Goal: Task Accomplishment & Management: Manage account settings

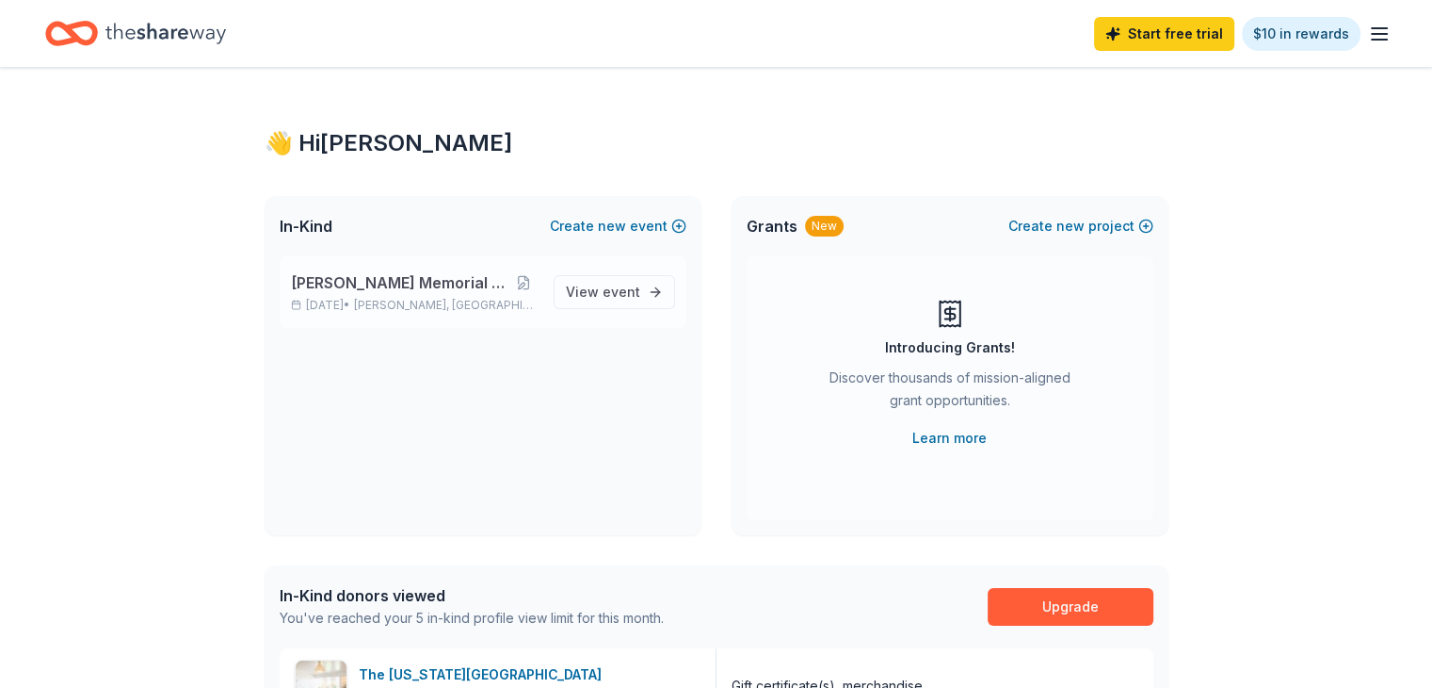
click at [358, 283] on span "[PERSON_NAME] Memorial Tournament" at bounding box center [400, 282] width 219 height 23
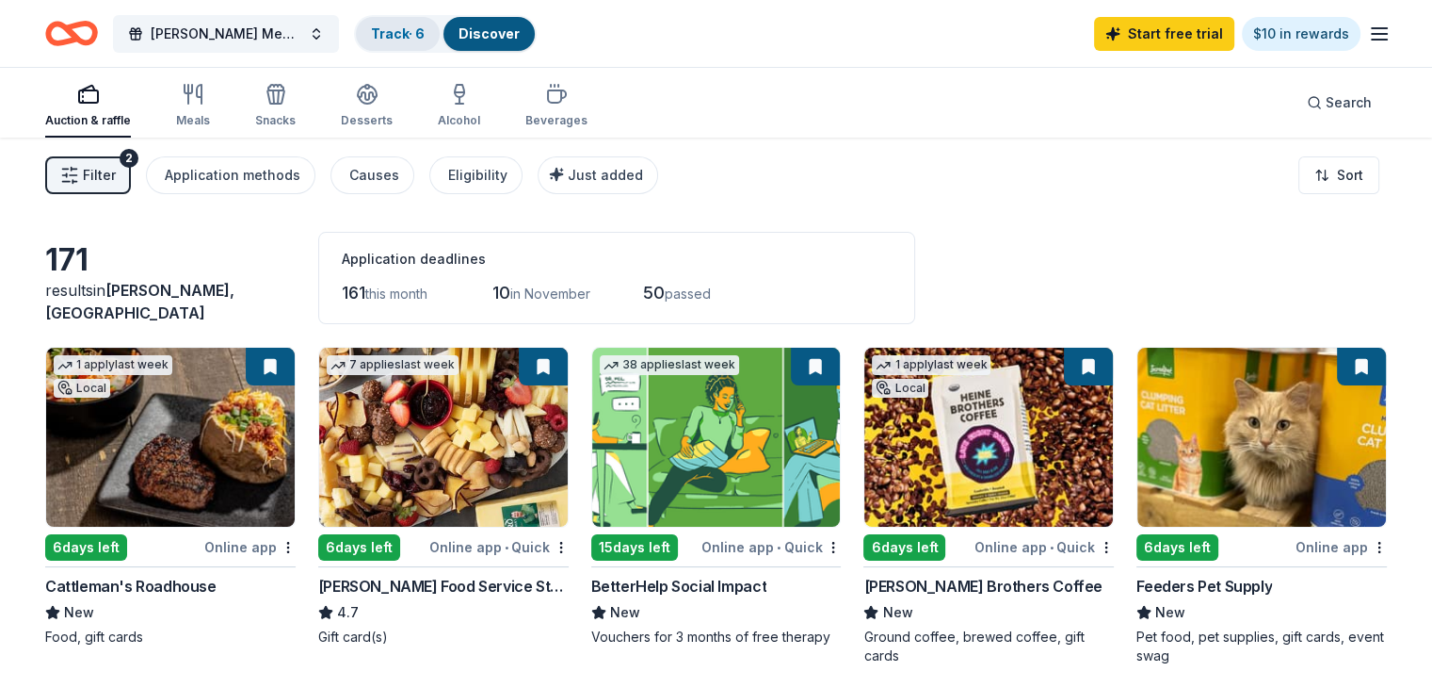
click at [425, 31] on link "Track · 6" at bounding box center [398, 33] width 54 height 16
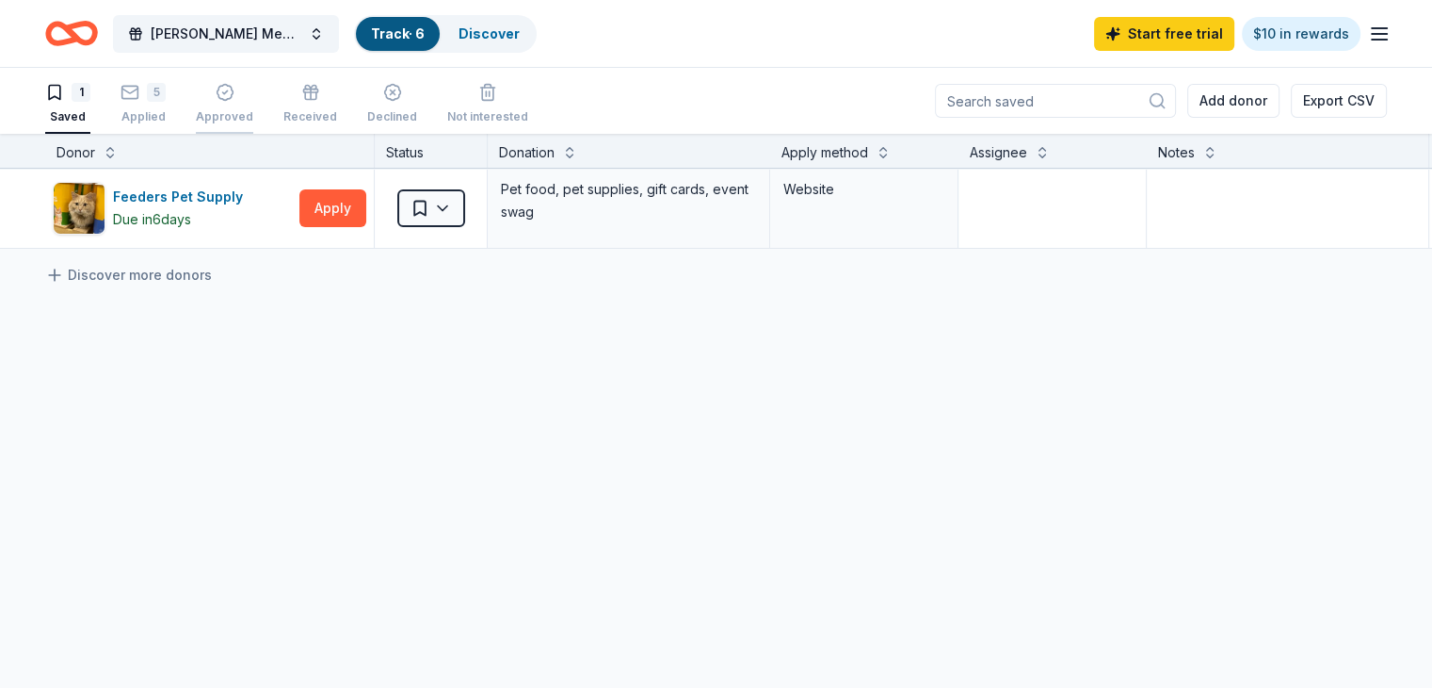
click at [253, 106] on div "Approved" at bounding box center [224, 103] width 57 height 41
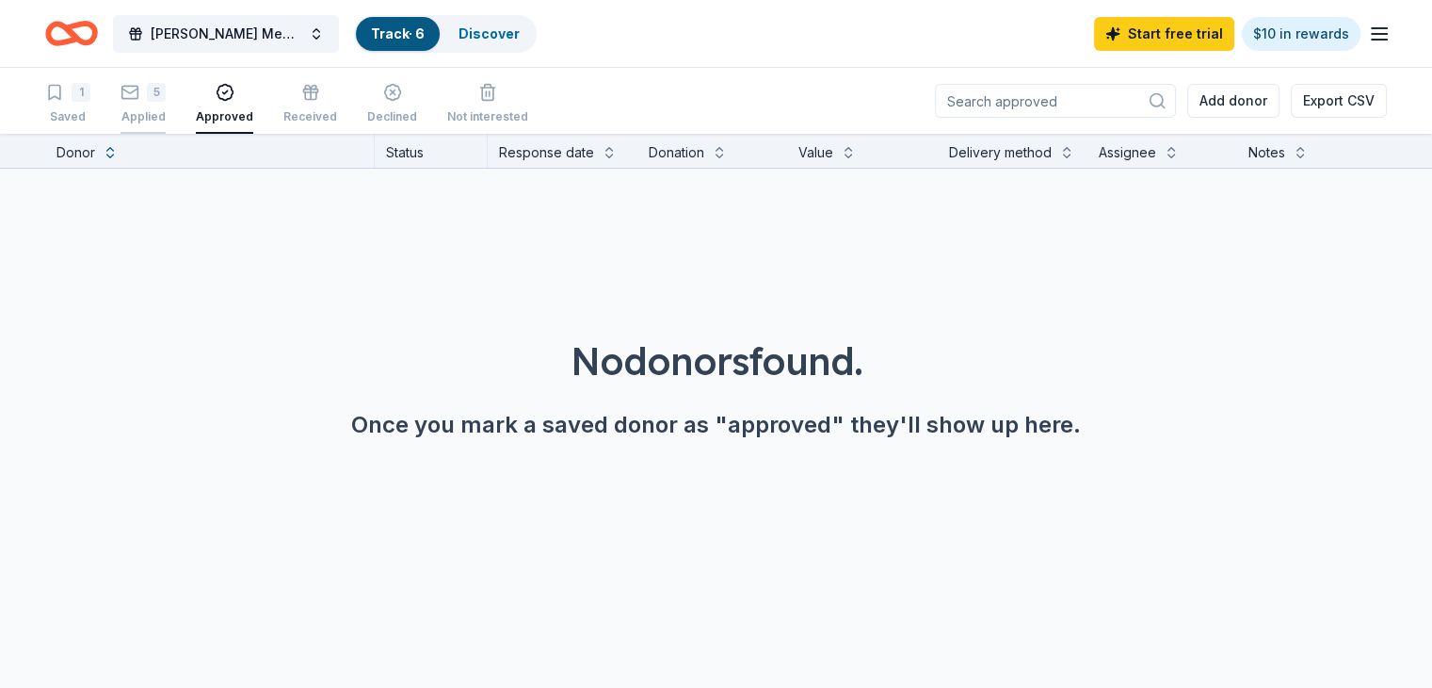
click at [166, 112] on div "Applied" at bounding box center [143, 116] width 45 height 15
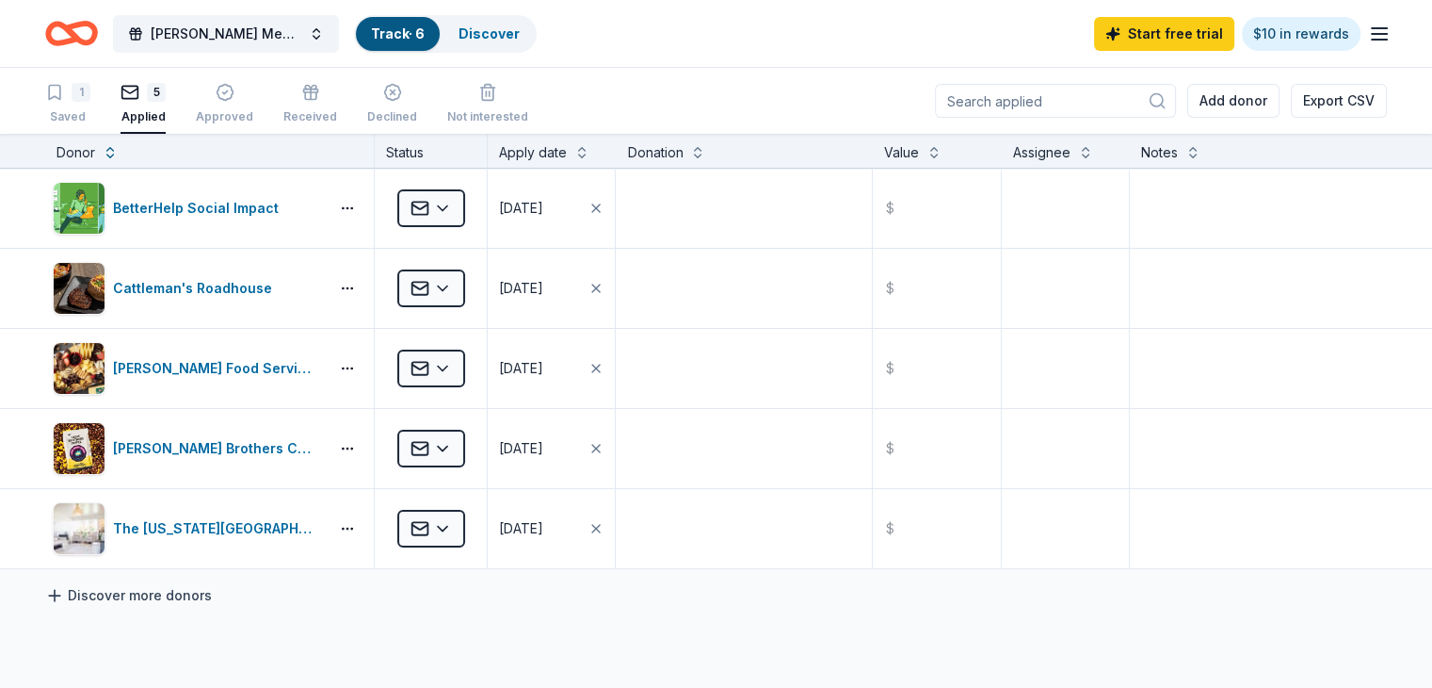
click at [149, 595] on link "Discover more donors" at bounding box center [128, 595] width 167 height 23
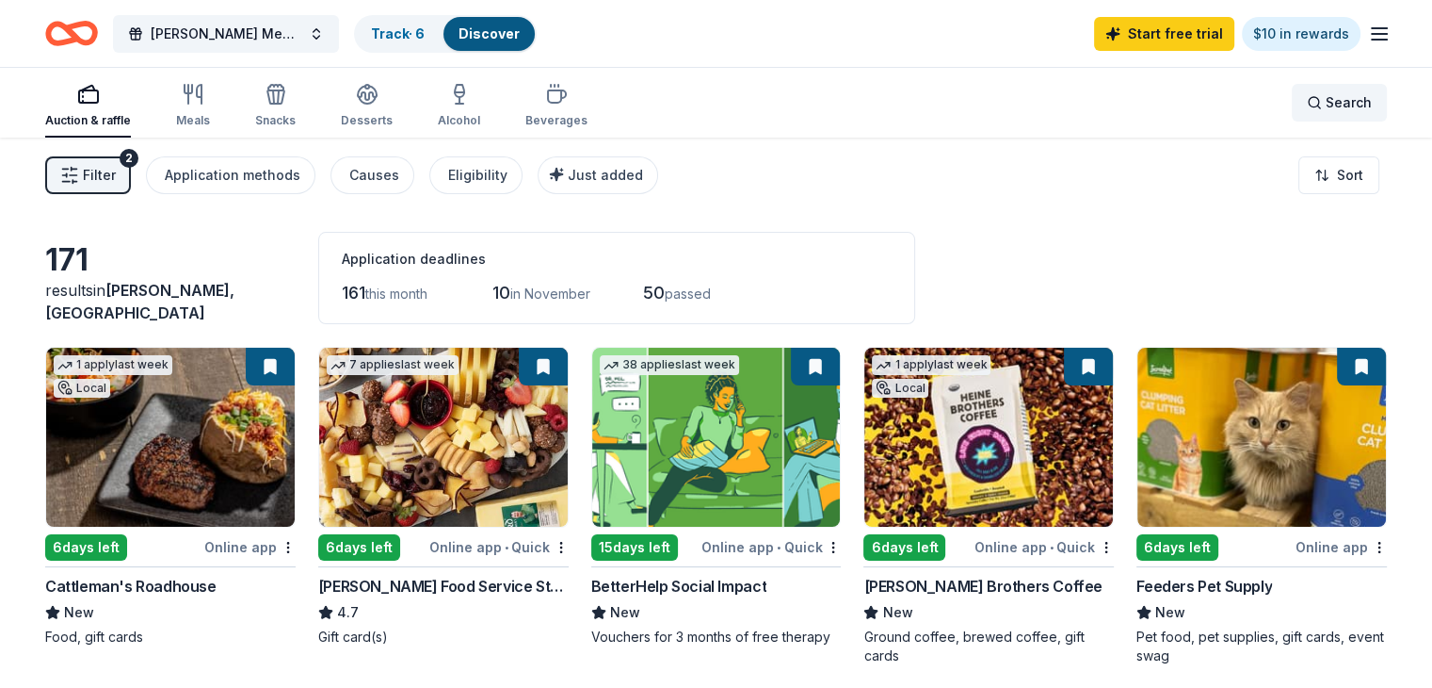
click at [1307, 95] on div "Search" at bounding box center [1339, 102] width 65 height 23
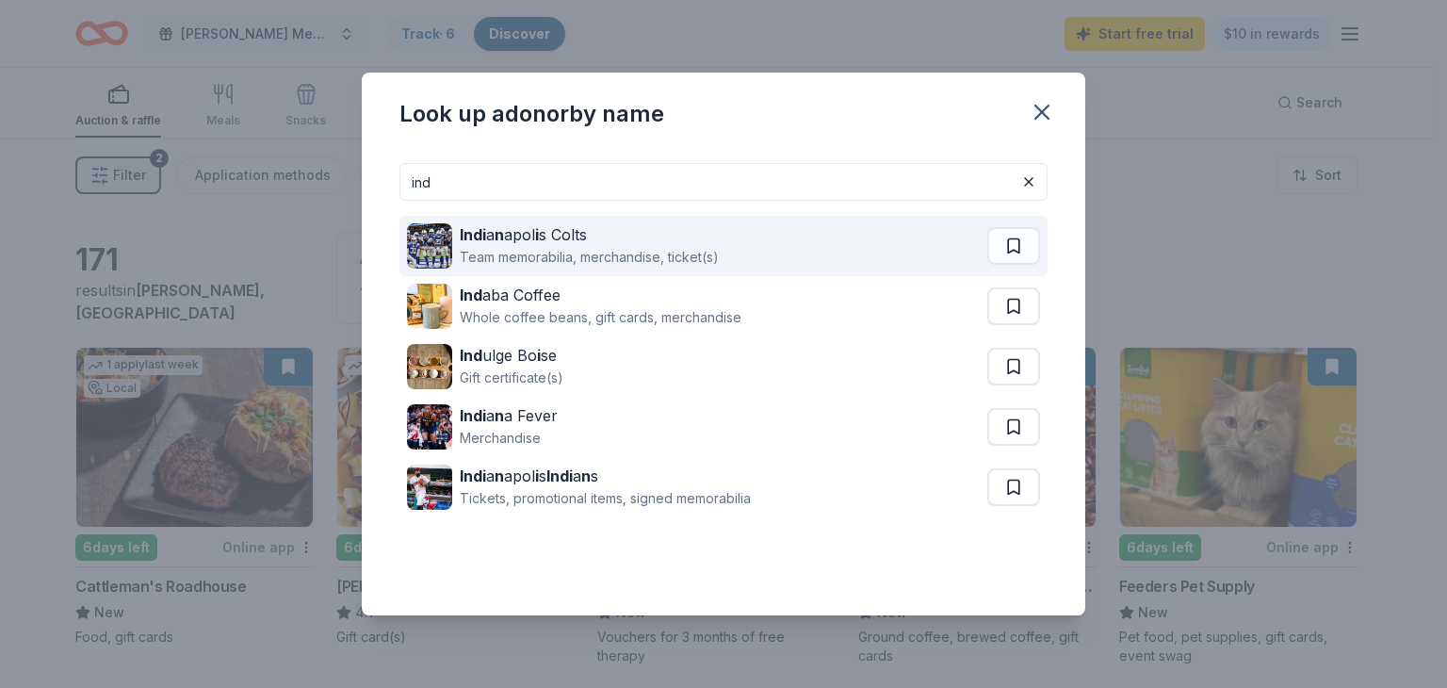
type input "ind"
click at [885, 251] on div "Indi a n apol i s Colts Team memorabilia, merchandise, ticket(s)" at bounding box center [697, 246] width 580 height 60
click at [1017, 245] on button at bounding box center [1013, 246] width 53 height 38
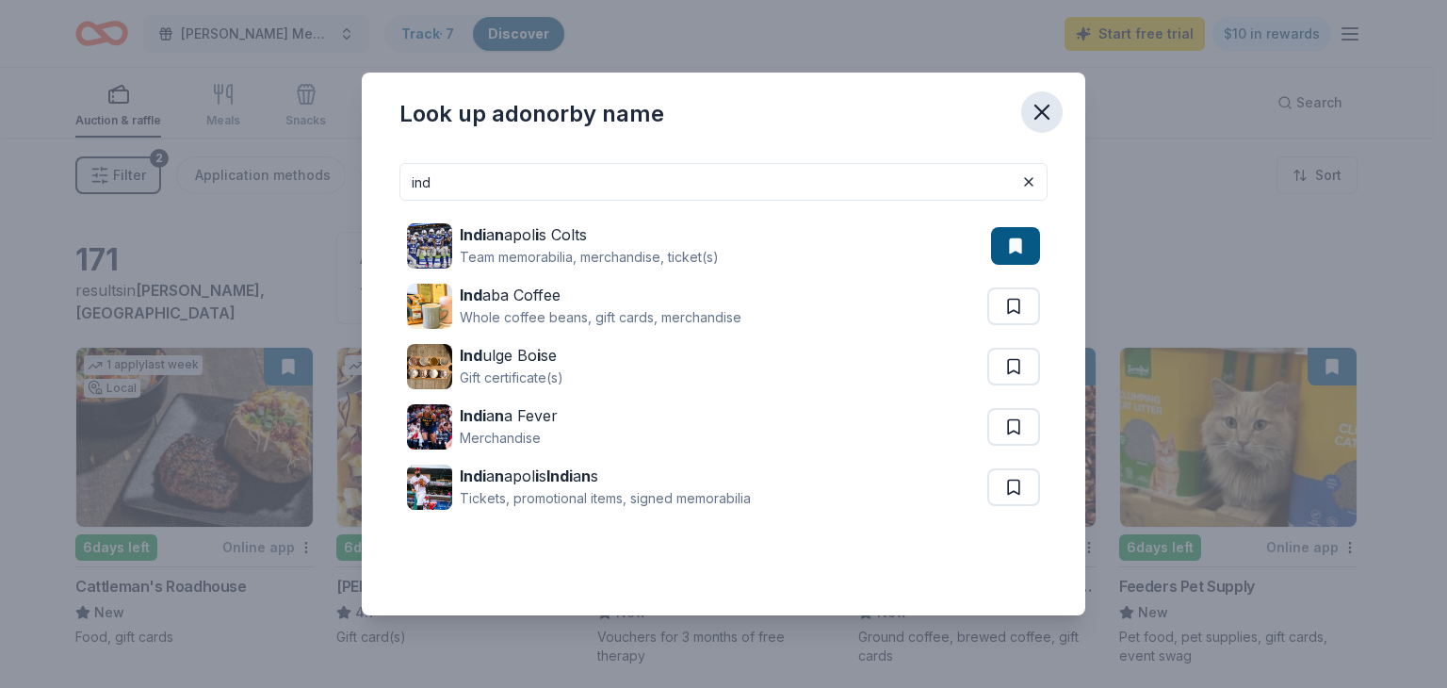
click at [1044, 112] on icon "button" at bounding box center [1041, 112] width 26 height 26
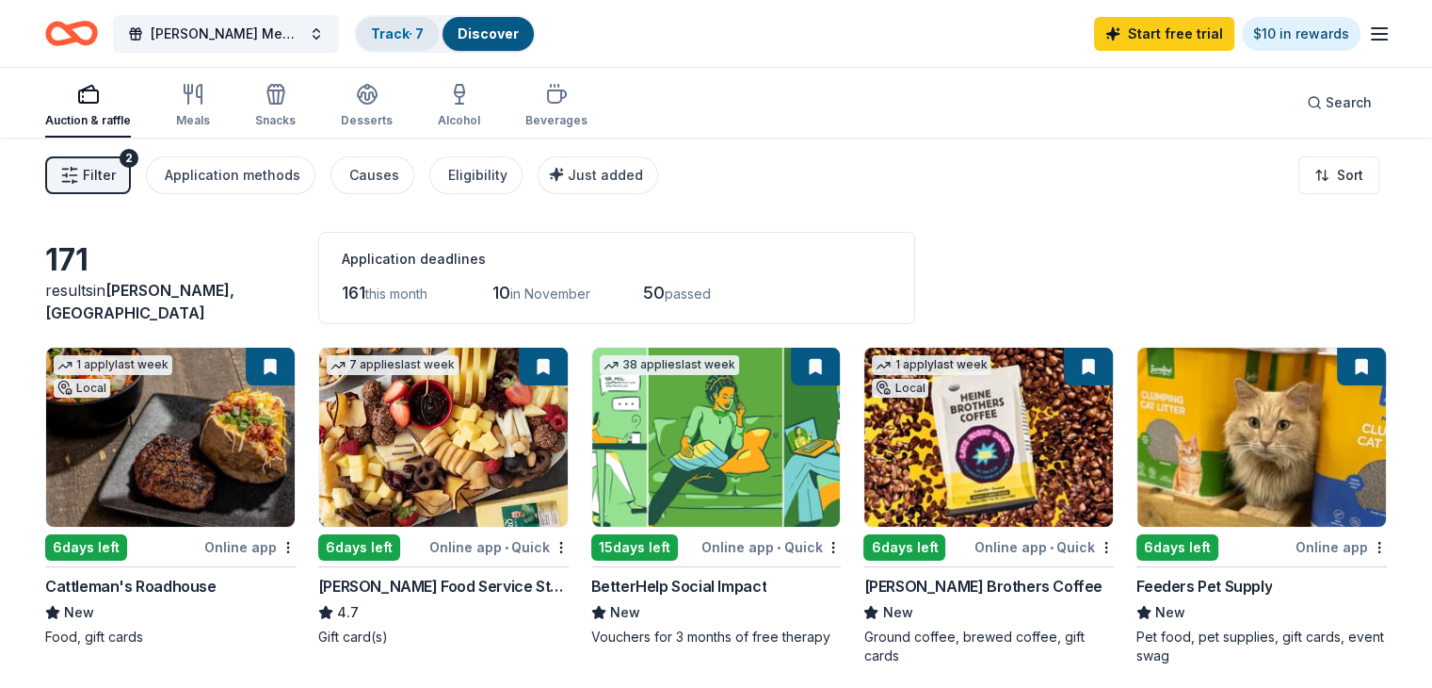
click at [404, 40] on link "Track · 7" at bounding box center [397, 33] width 53 height 16
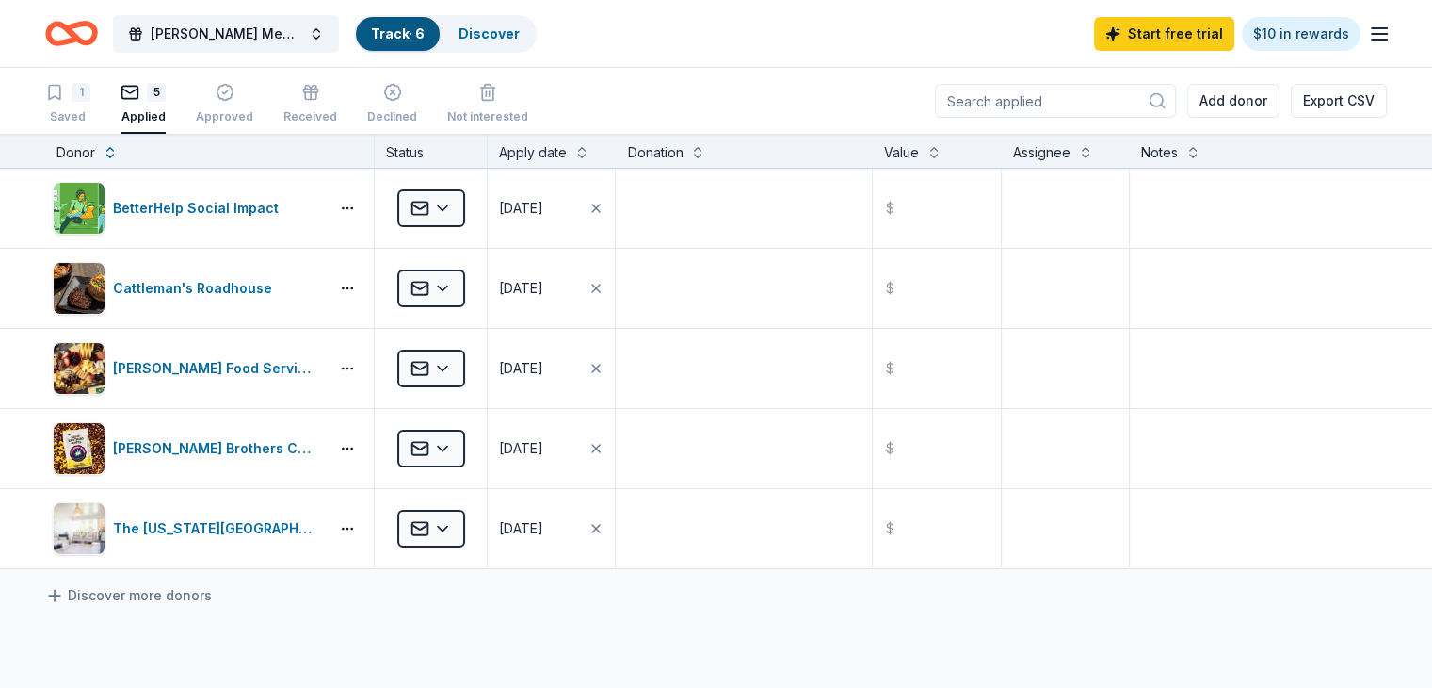
click at [423, 27] on link "Track · 6" at bounding box center [398, 33] width 54 height 16
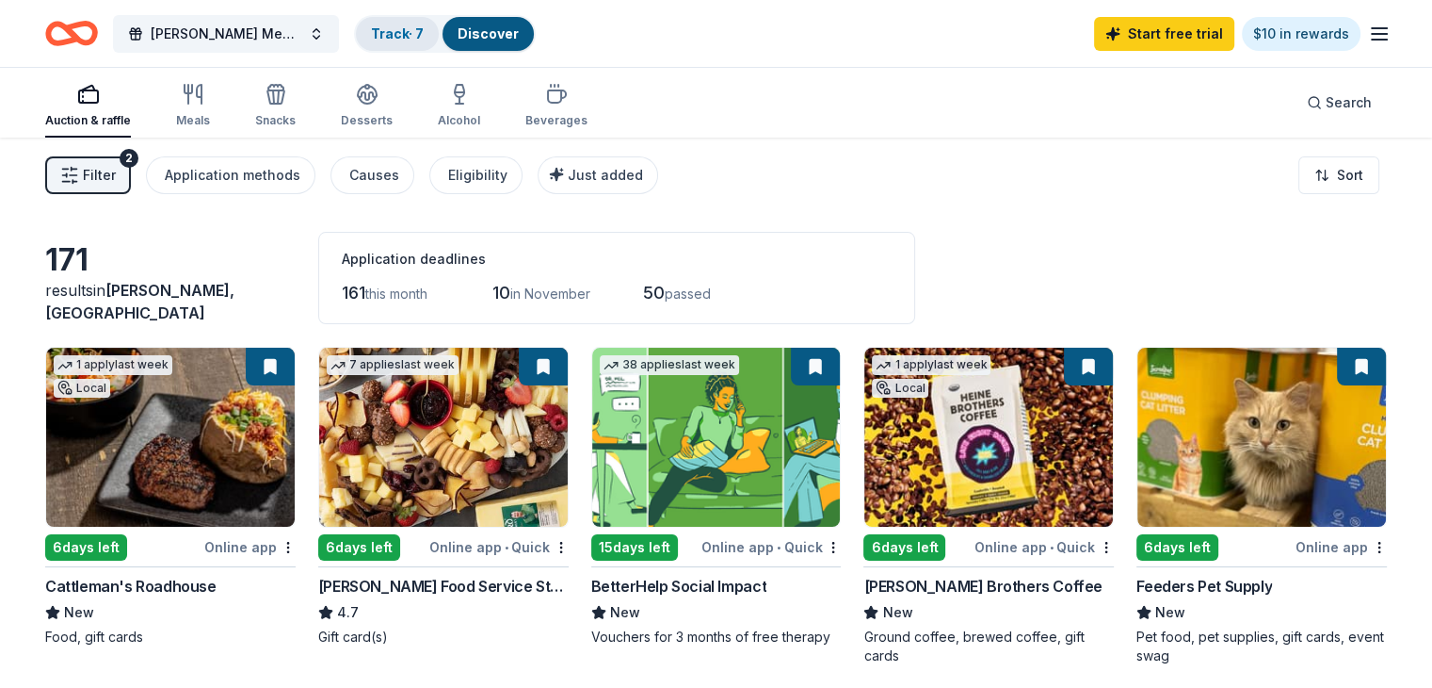
click at [418, 28] on link "Track · 7" at bounding box center [397, 33] width 53 height 16
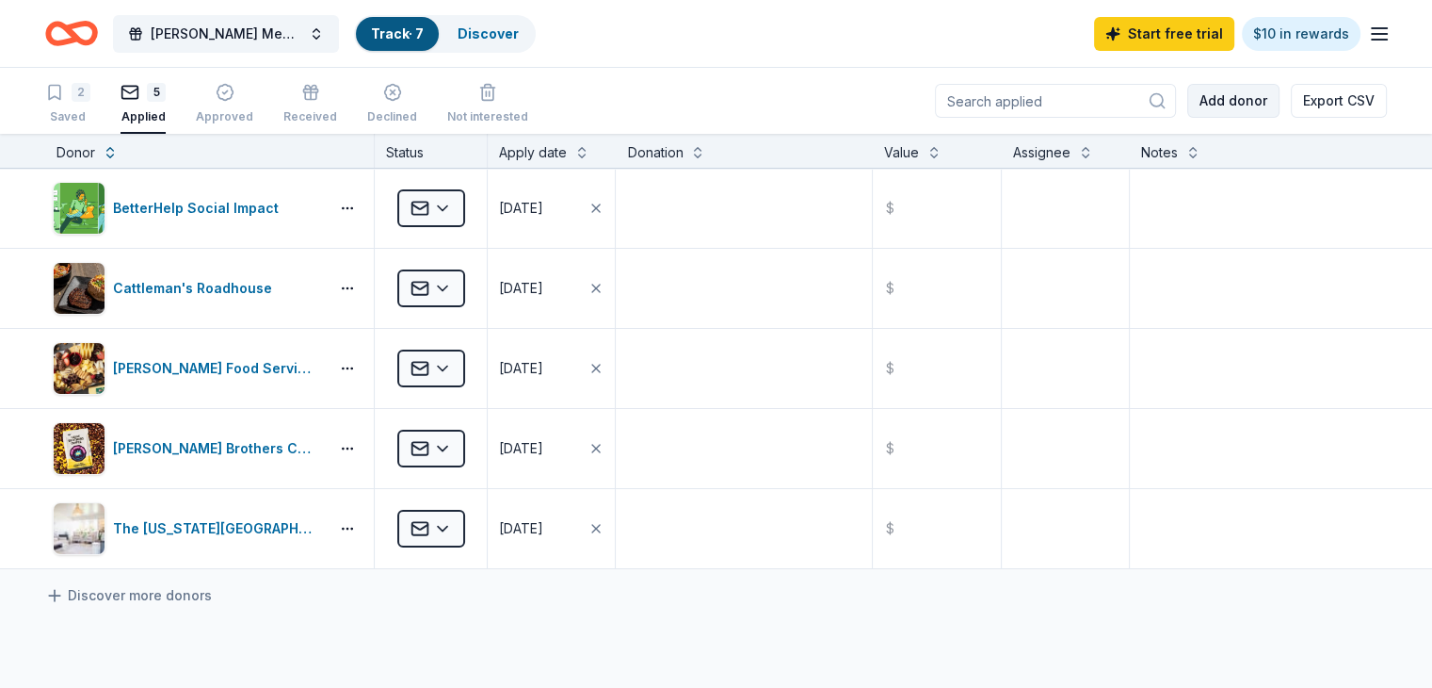
click at [1191, 108] on button "Add donor" at bounding box center [1234, 101] width 92 height 34
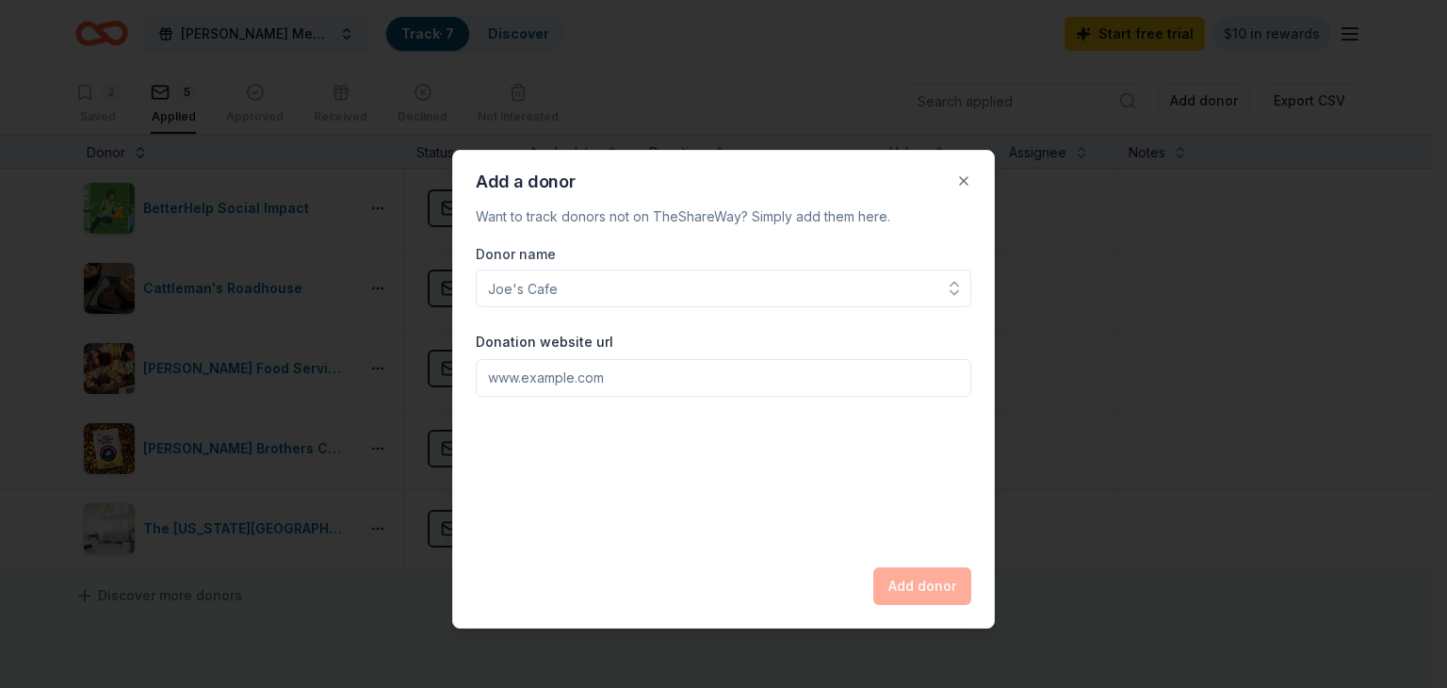
click at [732, 285] on input "Donor name" at bounding box center [723, 288] width 495 height 38
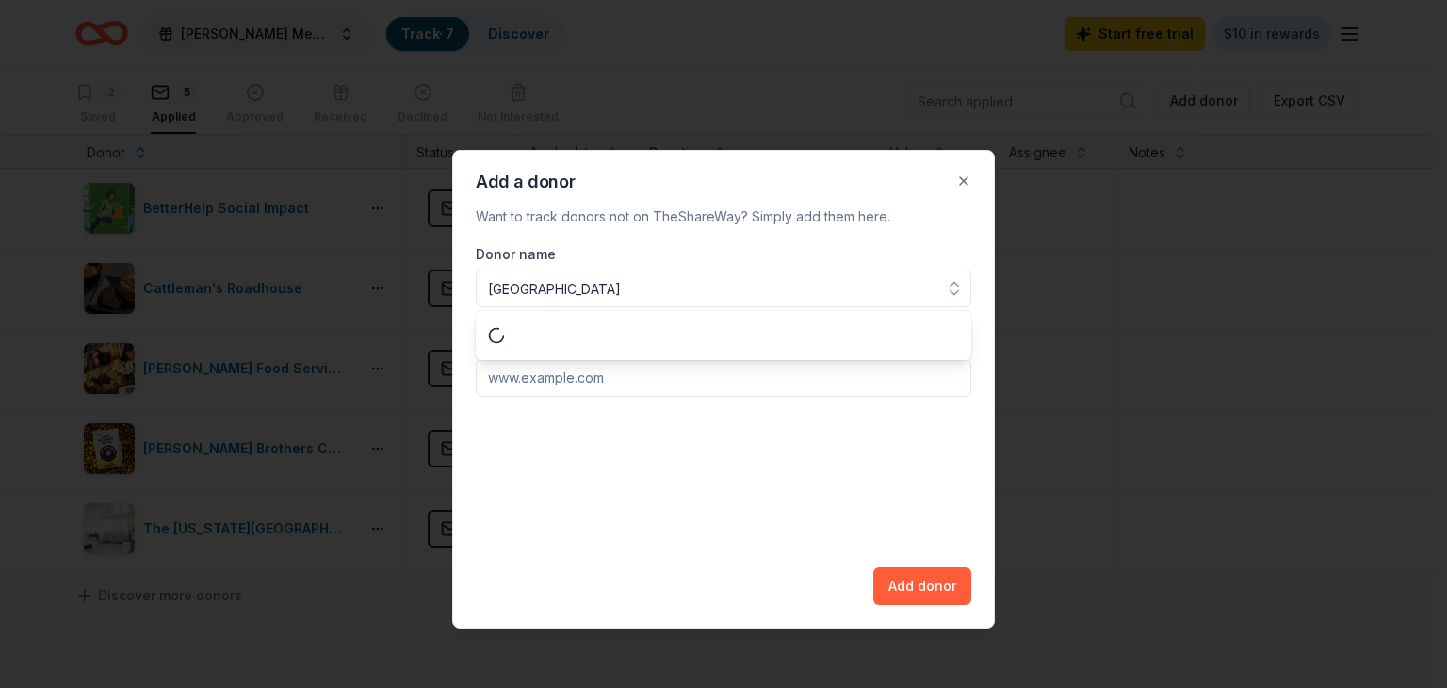
type input "[DEMOGRAPHIC_DATA]"
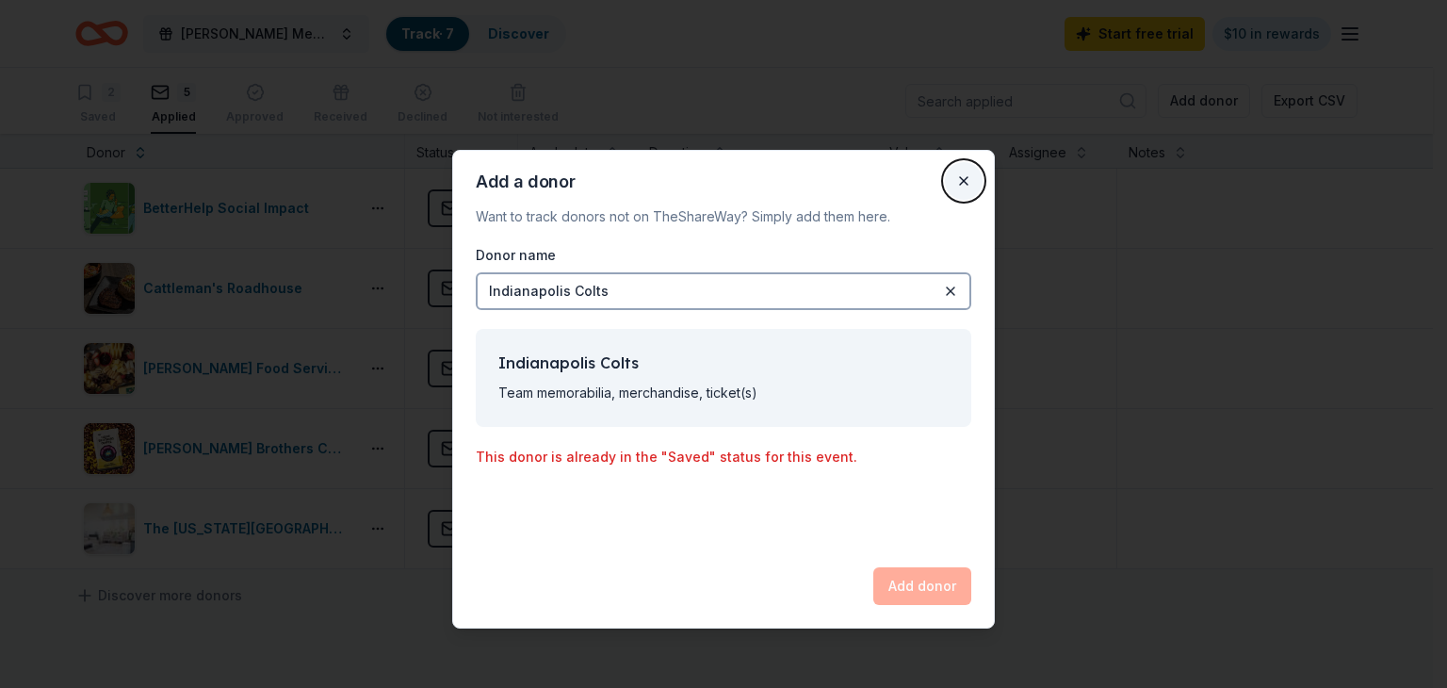
click at [961, 175] on button "Close" at bounding box center [964, 181] width 38 height 38
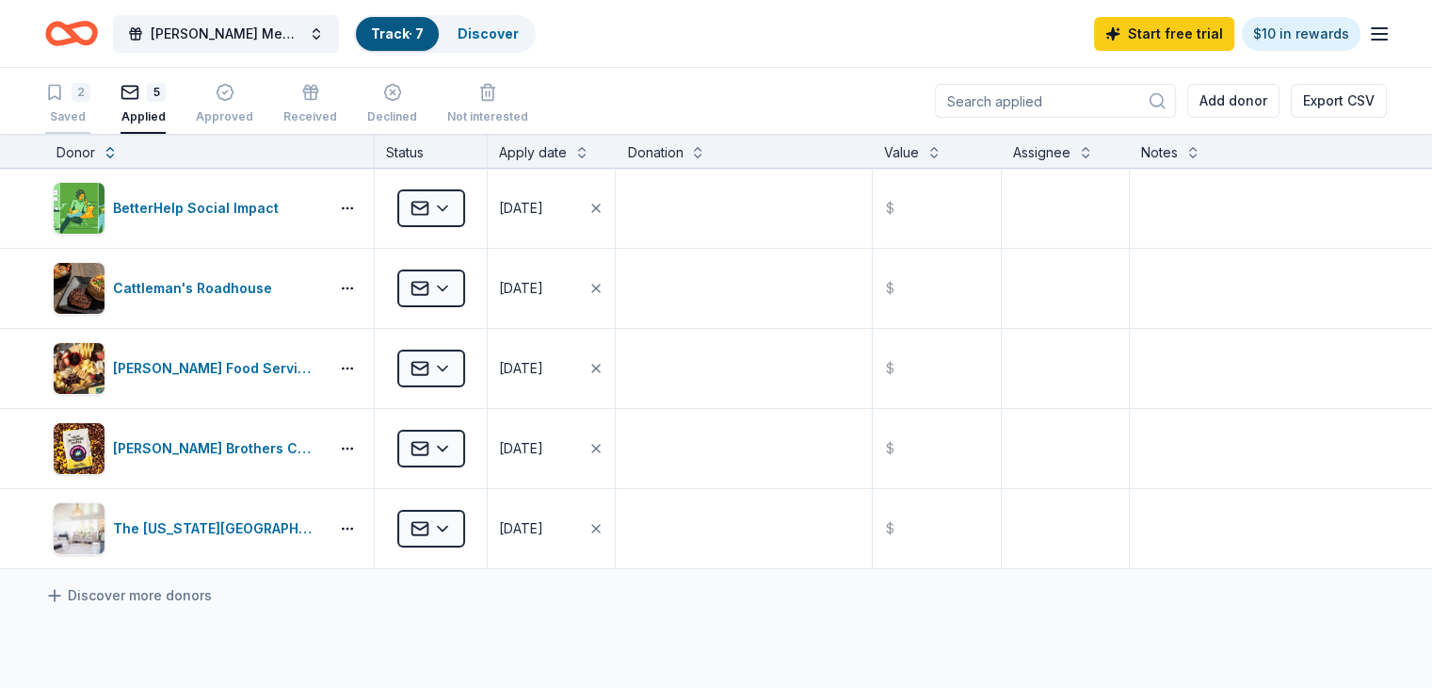
click at [90, 104] on div "2 Saved" at bounding box center [67, 103] width 45 height 41
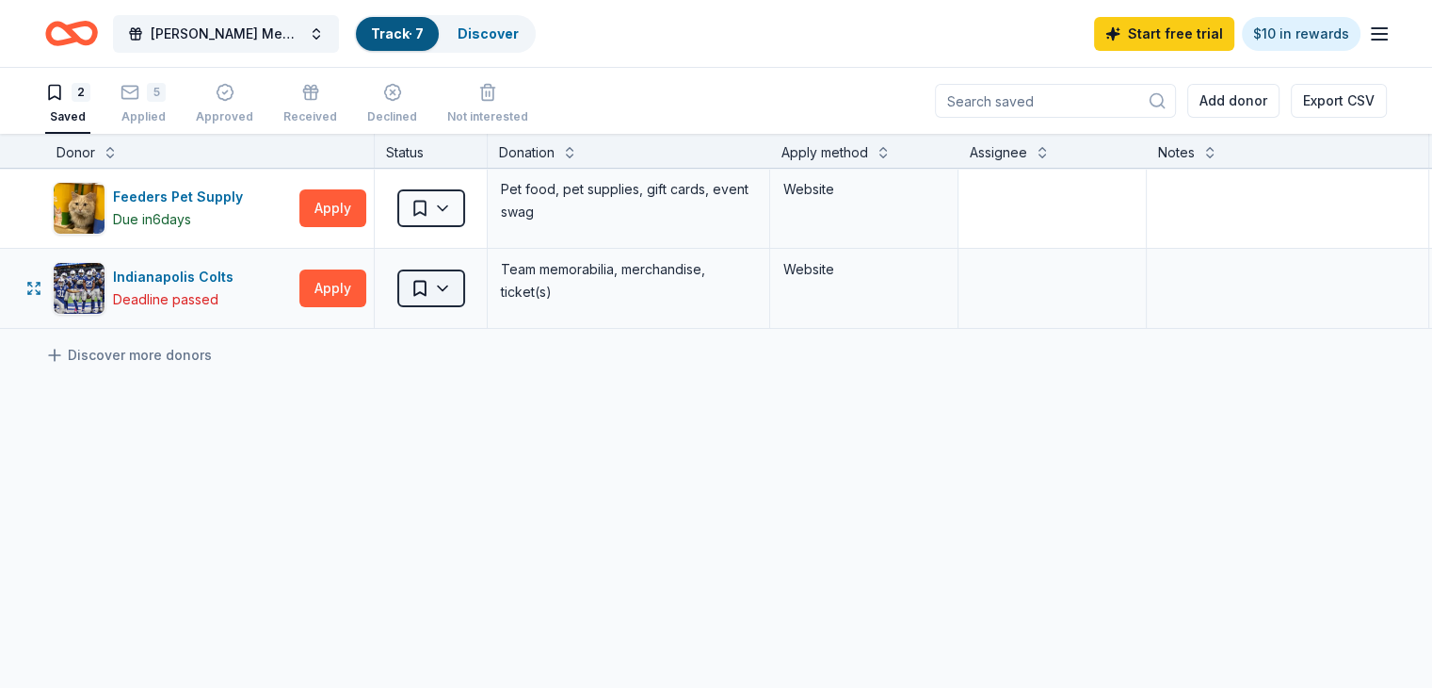
click at [467, 288] on html "[PERSON_NAME] Memorial Tournament Track · 7 Discover Start free trial $10 in re…" at bounding box center [716, 344] width 1432 height 688
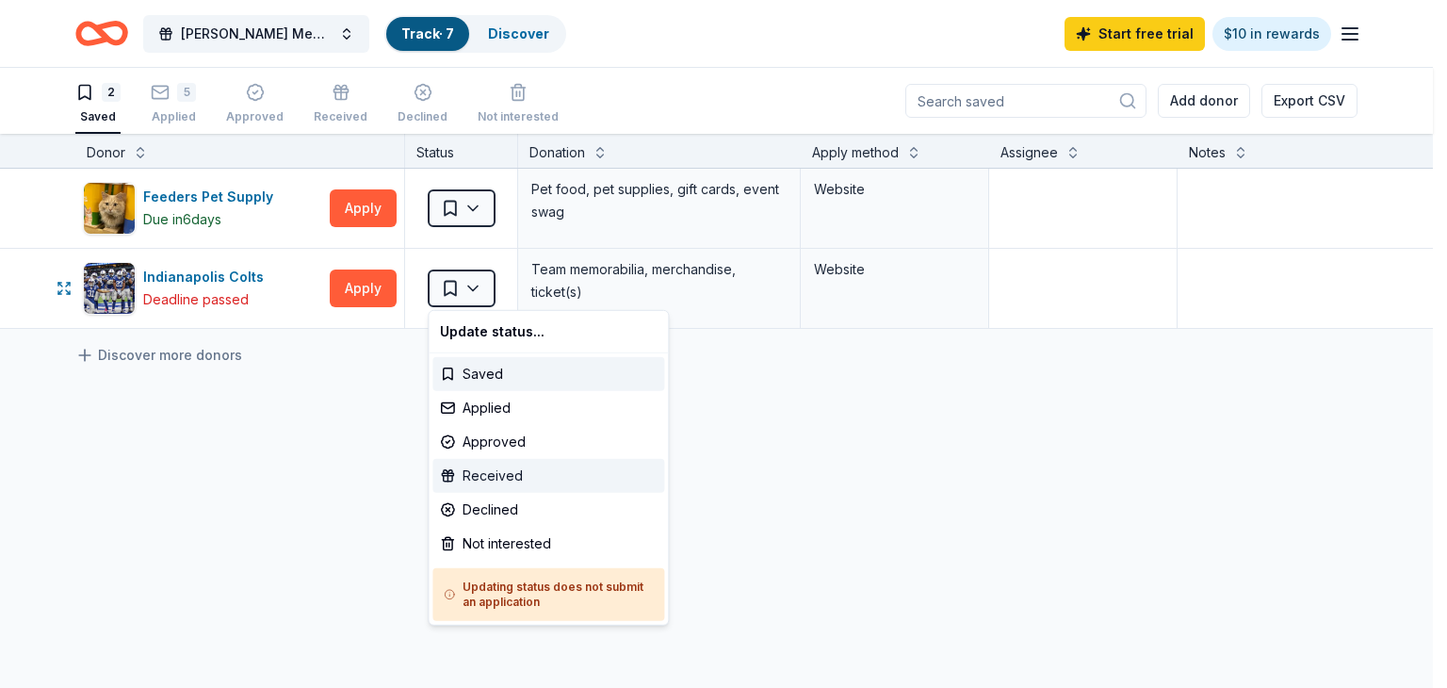
click at [482, 471] on div "Received" at bounding box center [548, 476] width 232 height 34
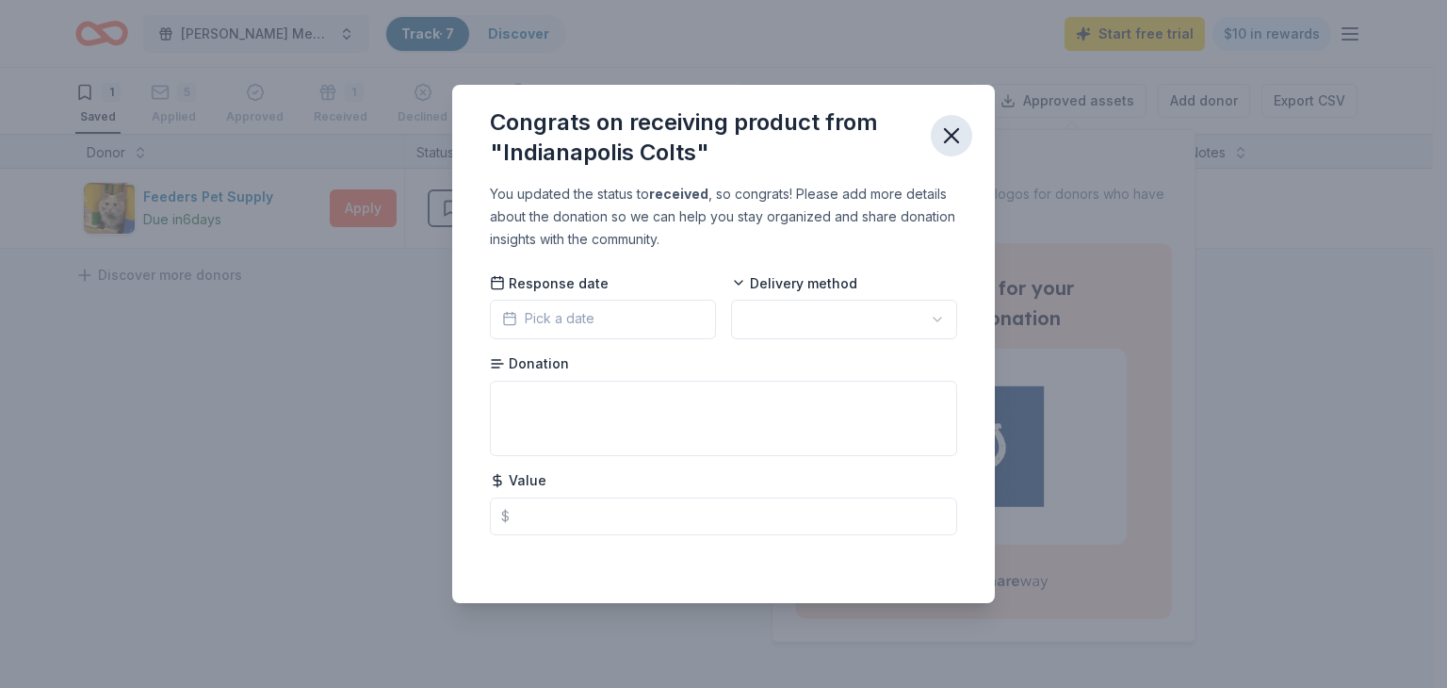
click at [947, 145] on icon "button" at bounding box center [951, 135] width 26 height 26
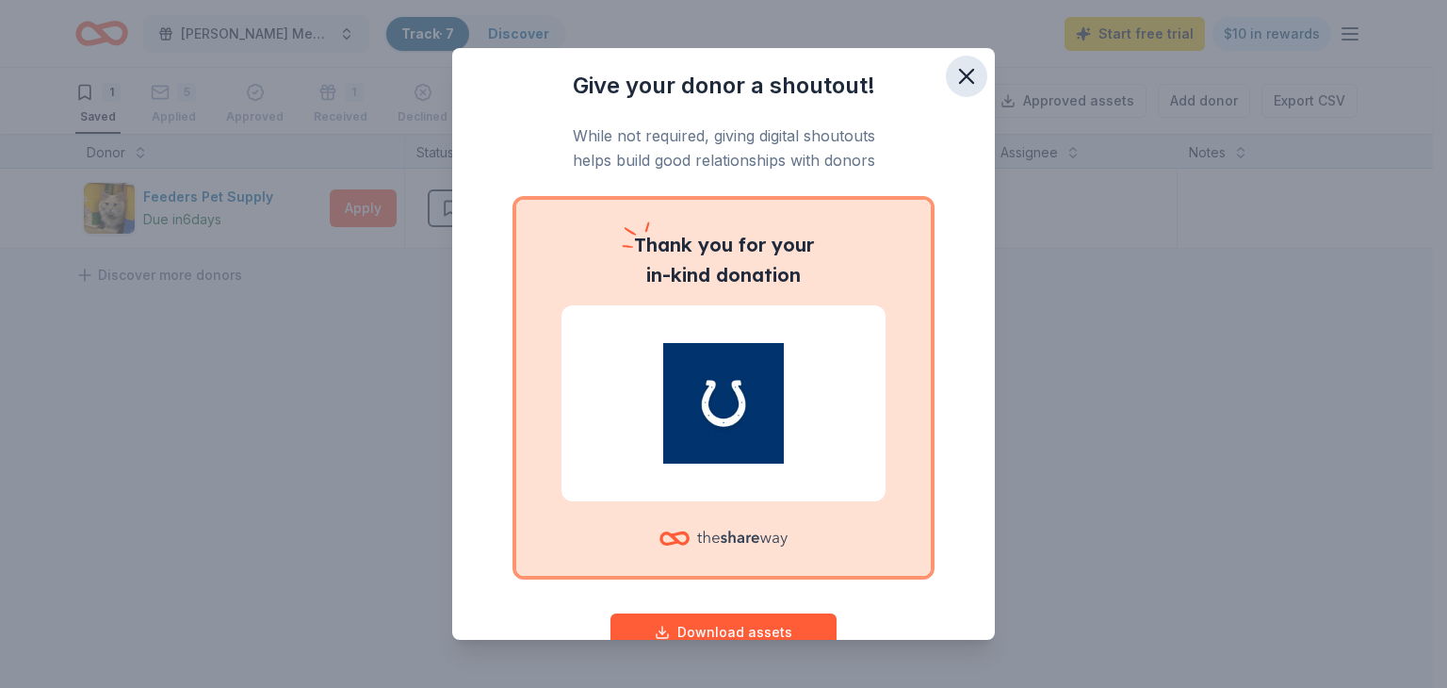
click at [960, 78] on icon "button" at bounding box center [966, 76] width 13 height 13
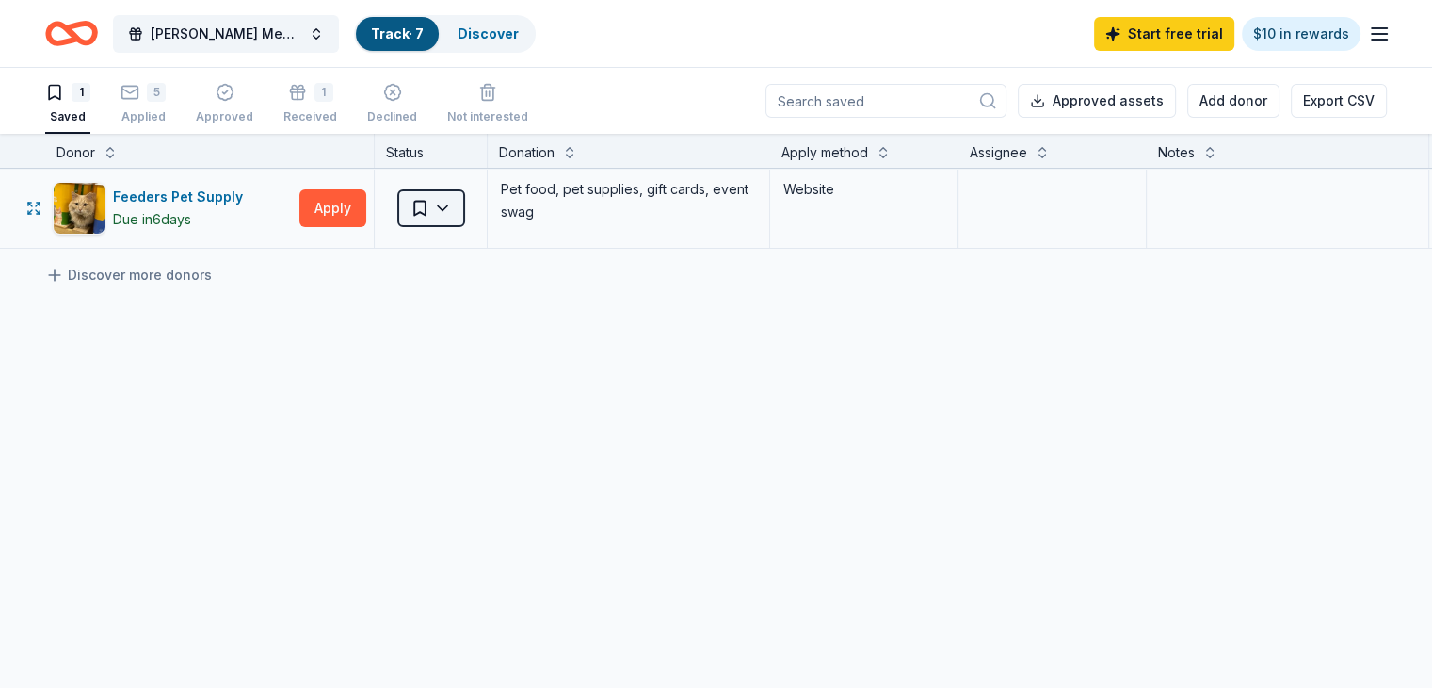
click at [460, 202] on html "[PERSON_NAME] Memorial Tournament Track · 7 Discover Start free trial $10 in re…" at bounding box center [716, 344] width 1432 height 688
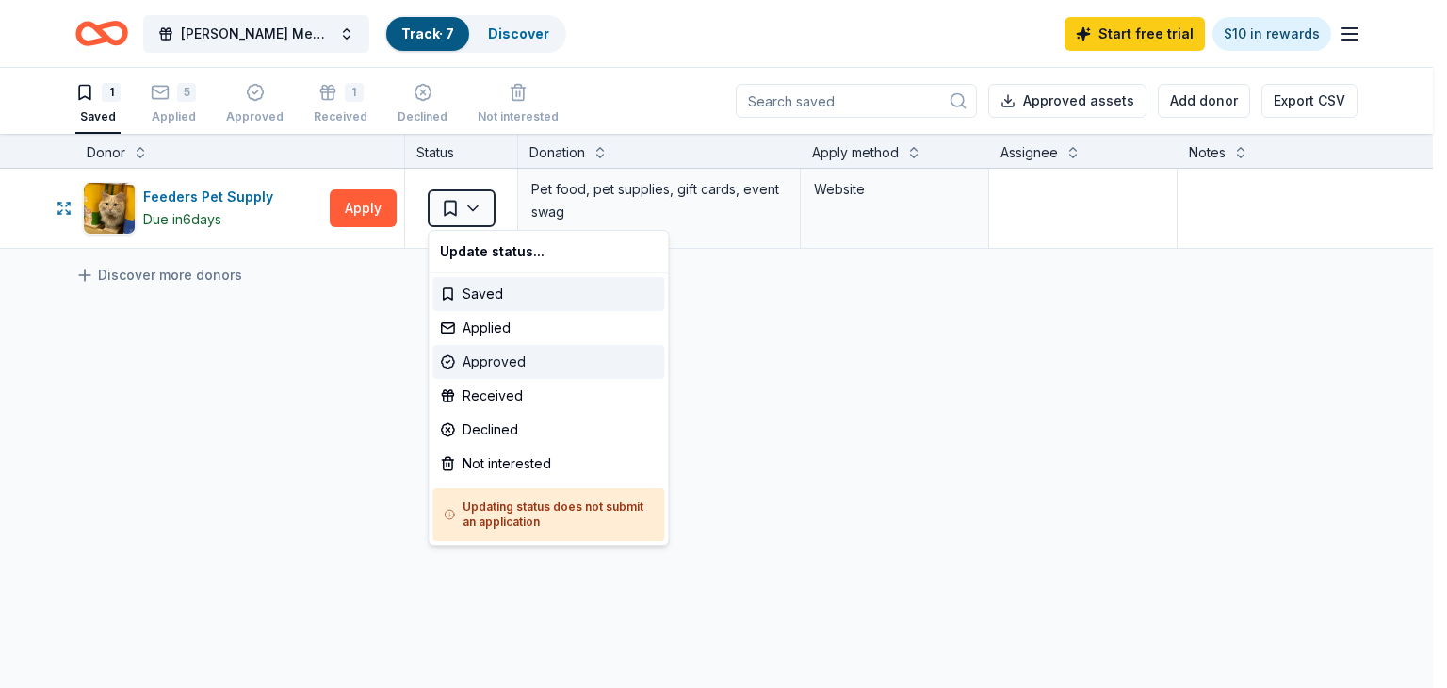
click at [471, 359] on div "Approved" at bounding box center [548, 362] width 232 height 34
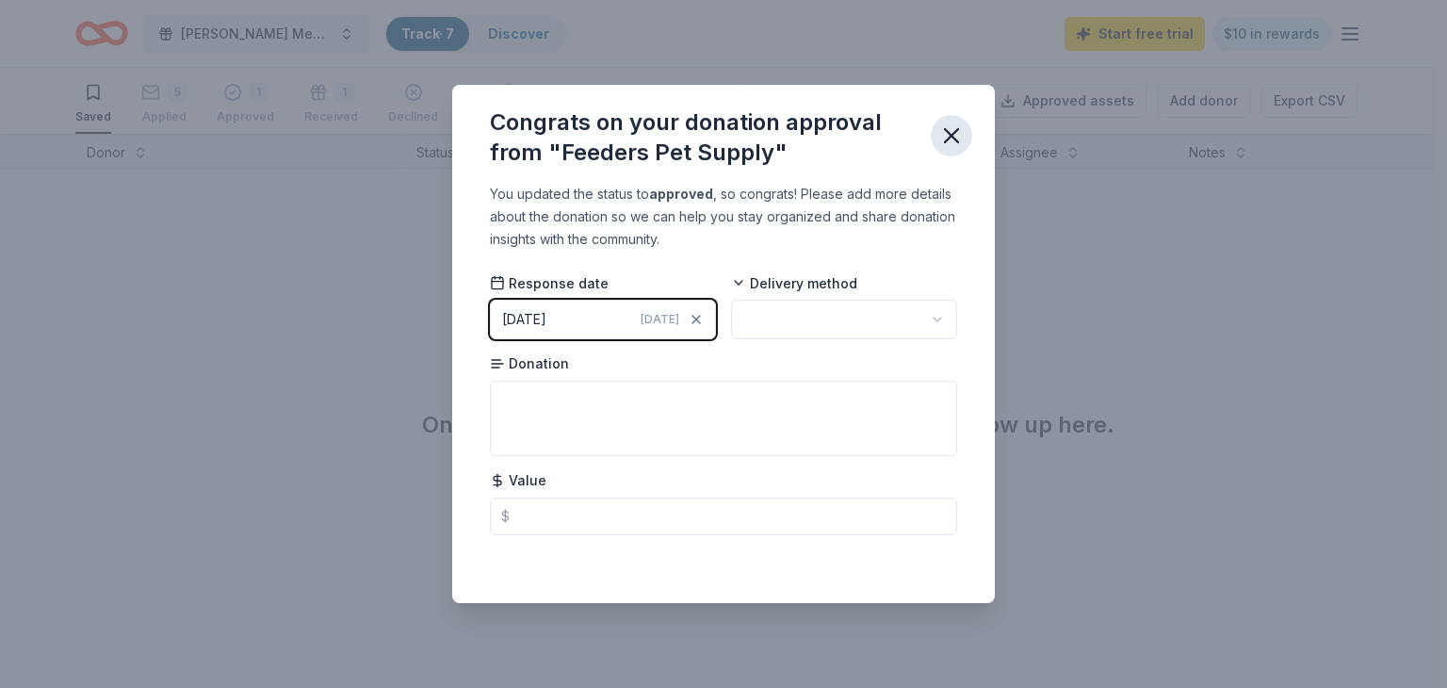
click at [952, 142] on icon "button" at bounding box center [951, 135] width 26 height 26
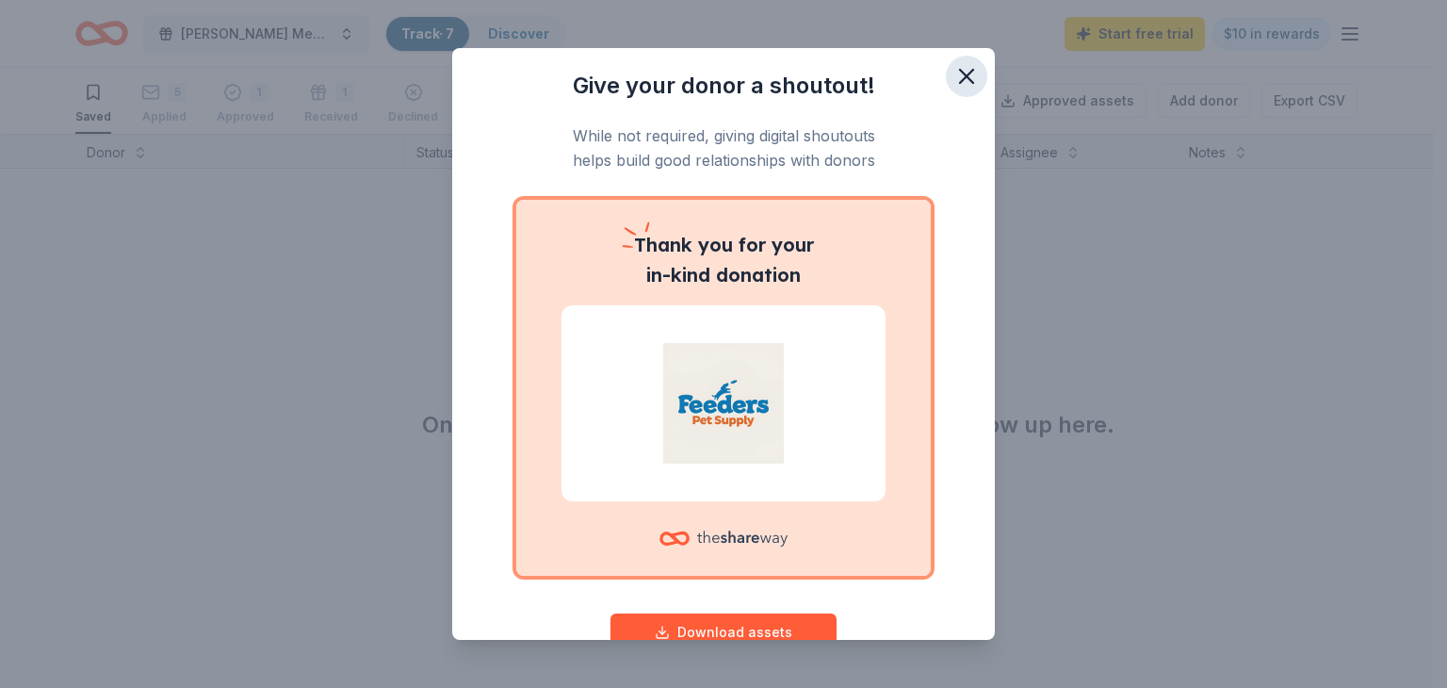
click at [960, 80] on icon "button" at bounding box center [966, 76] width 13 height 13
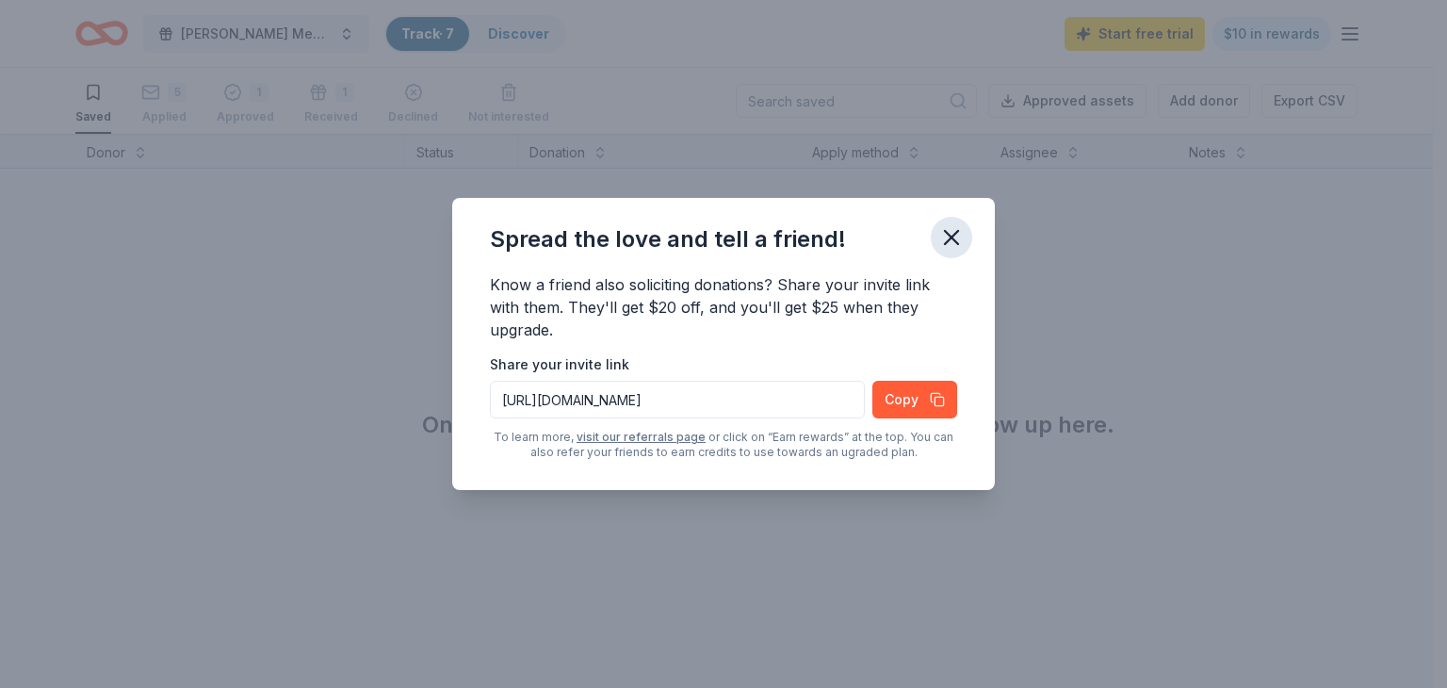
click at [950, 234] on icon "button" at bounding box center [951, 237] width 26 height 26
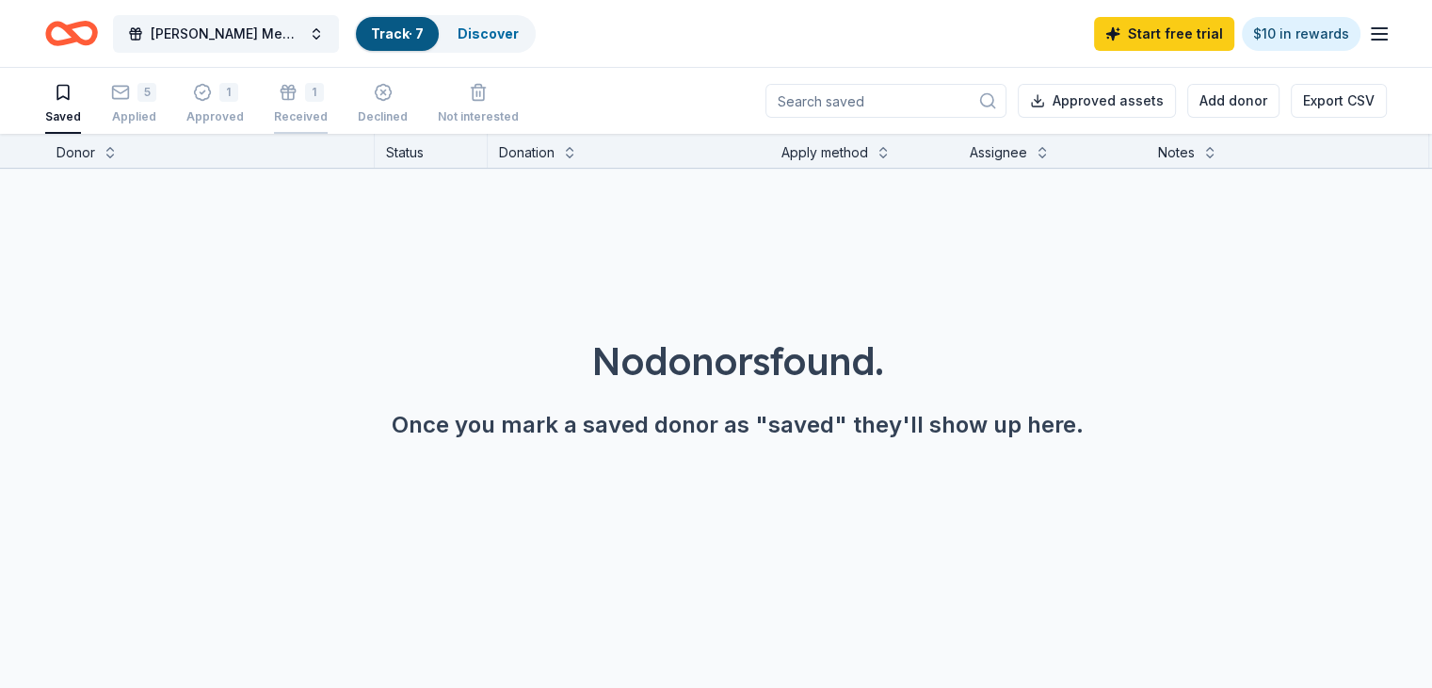
click at [326, 105] on div "1 Received" at bounding box center [301, 93] width 54 height 41
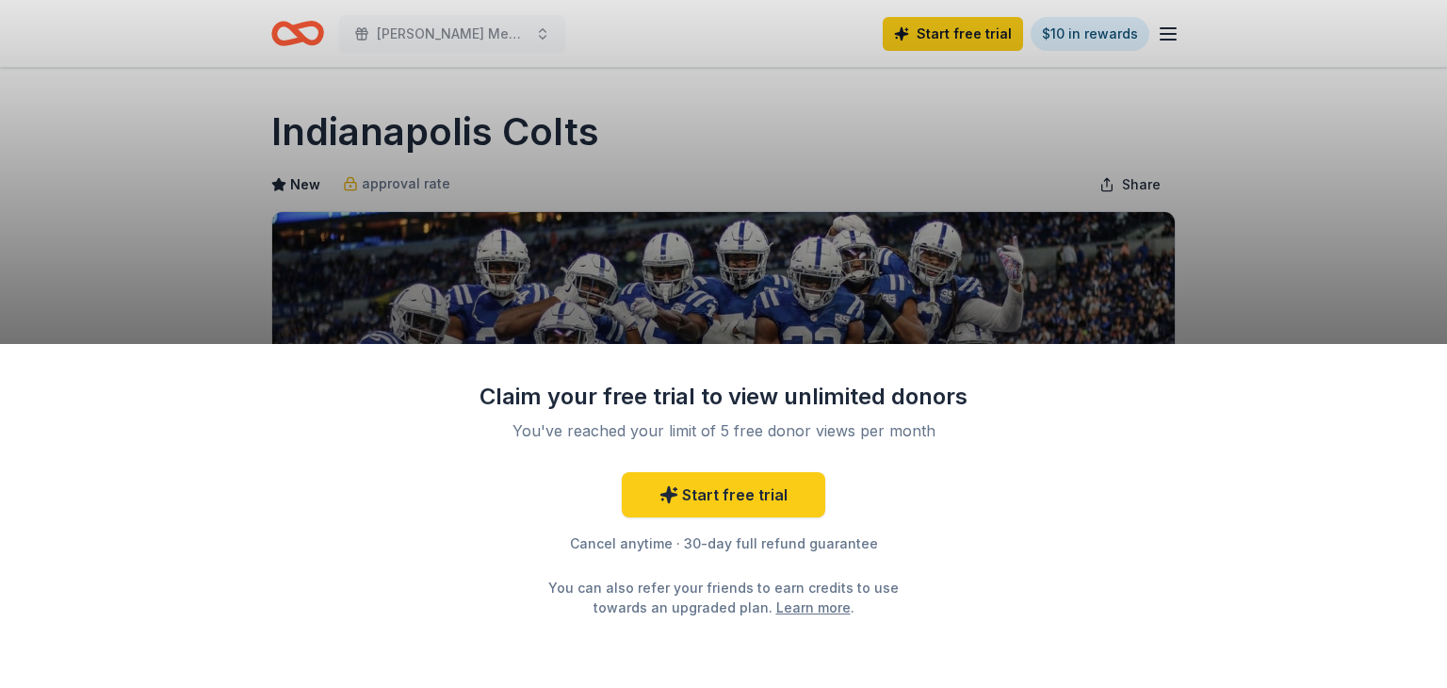
click at [1288, 247] on div "Claim your free trial to view unlimited donors You've reached your limit of 5 f…" at bounding box center [723, 344] width 1447 height 688
